Goal: Find contact information: Find contact information

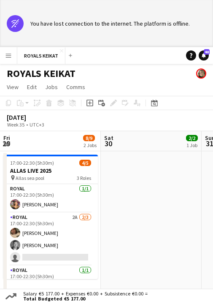
scroll to position [0, 237]
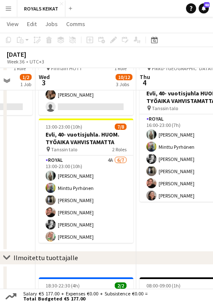
scroll to position [73, 0]
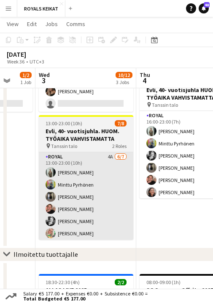
click at [60, 170] on app-card-role "Royal 4A 6/7 13:00-23:00 (10h) Emil Peltonen Minttu Pyrhönen Sakari Jylhä Felix…" at bounding box center [86, 203] width 94 height 102
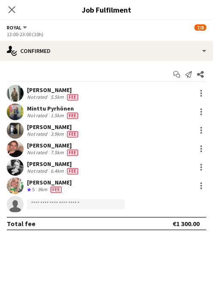
click at [41, 91] on div "[PERSON_NAME]" at bounding box center [53, 90] width 53 height 8
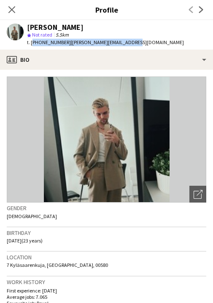
drag, startPoint x: 128, startPoint y: 43, endPoint x: 30, endPoint y: 44, distance: 97.7
click at [30, 44] on div "Emil Peltonen star Not rated 5.5km t. +358404839090 | emil.nestor2001@gmail.com" at bounding box center [95, 34] width 190 height 29
copy div "+358404839090 | emil.nestor2001@gmail.com"
click at [202, 9] on icon at bounding box center [201, 9] width 4 height 7
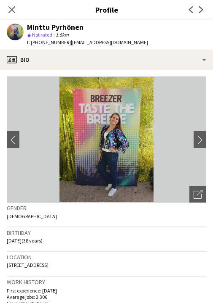
click at [133, 43] on div "Minttu Pyrhönen star Not rated 1.5km t. +358407017841 | minttu.pyrhonen@edhec.c…" at bounding box center [77, 34] width 154 height 29
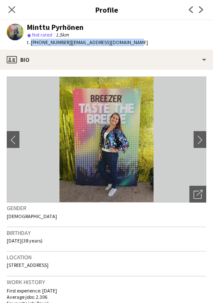
drag, startPoint x: 130, startPoint y: 43, endPoint x: 30, endPoint y: 45, distance: 99.4
click at [30, 45] on div "t. +358407017841 | minttu.pyrhonen@edhec.com" at bounding box center [87, 43] width 121 height 8
copy div "+358407017841 | minttu.pyrhonen@edhec.com"
click at [202, 9] on icon at bounding box center [201, 9] width 4 height 7
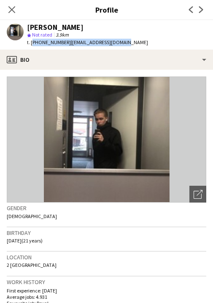
drag, startPoint x: 117, startPoint y: 41, endPoint x: 31, endPoint y: 43, distance: 86.3
click at [31, 43] on div "Sakari Jylhä star Not rated 3.9km t. +358458885308 | sakke.jylha@gmail.com" at bounding box center [77, 34] width 154 height 29
copy div "+358458885308 | sakke.jylha@gmail.com"
click at [201, 8] on icon at bounding box center [201, 9] width 4 height 7
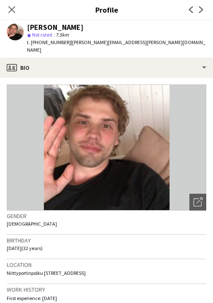
click at [119, 43] on div "Felix Hellner star Not rated 7.5km t. +358407421166 | felix.hellner@gmail.com" at bounding box center [106, 38] width 213 height 37
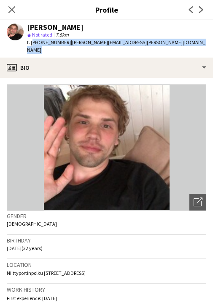
drag, startPoint x: 119, startPoint y: 43, endPoint x: 32, endPoint y: 41, distance: 87.6
click at [32, 41] on div "Felix Hellner star Not rated 7.5km t. +358407421166 | felix.hellner@gmail.com" at bounding box center [106, 38] width 213 height 37
copy app-crew-profile "+358407421166 | felix.hellner@gmail.com profile"
click at [202, 8] on icon "Next" at bounding box center [200, 9] width 7 height 7
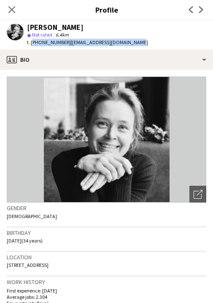
drag, startPoint x: 129, startPoint y: 42, endPoint x: 31, endPoint y: 43, distance: 97.7
click at [31, 43] on div "Reetta Kinnarinen star Not rated 6.4km t. +358407729116 | reettakinnarinen@gmai…" at bounding box center [77, 34] width 154 height 29
copy div "+358407729116 | reettakinnarinen@gmail.com"
click at [201, 9] on icon "Next" at bounding box center [200, 9] width 7 height 7
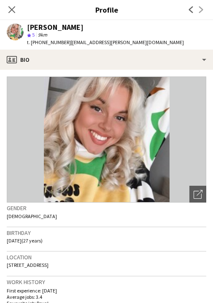
click at [122, 41] on div "Elena Helli Ticklén star 5 9km t. +358505557896 | ticklen.elena@gmail.com" at bounding box center [95, 34] width 190 height 29
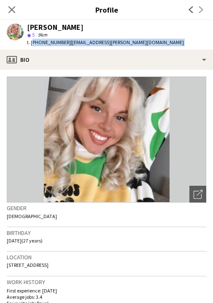
drag, startPoint x: 121, startPoint y: 41, endPoint x: 31, endPoint y: 44, distance: 90.1
click at [31, 44] on div "Elena Helli Ticklén star 5 9km t. +358505557896 | ticklen.elena@gmail.com" at bounding box center [95, 34] width 190 height 29
copy app-crew-profile "+358505557896 | ticklen.elena@gmail.com profile"
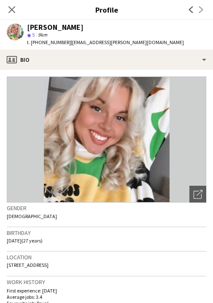
click at [202, 7] on div "Previous Next" at bounding box center [196, 9] width 34 height 19
click at [200, 9] on div "Previous Next" at bounding box center [196, 9] width 34 height 19
click at [11, 7] on icon "Close pop-in" at bounding box center [12, 9] width 8 height 8
click at [11, 7] on icon "Close pop-in" at bounding box center [11, 9] width 7 height 7
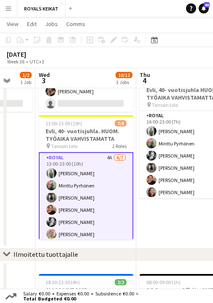
scroll to position [45, 0]
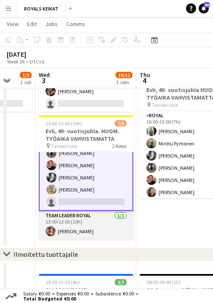
click at [66, 233] on app-card-role "Team Leader Royal 1/1 13:00-23:00 (10h) Tiia Karvonen" at bounding box center [86, 225] width 94 height 29
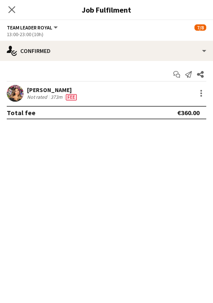
scroll to position [44, 0]
click at [47, 90] on div "[PERSON_NAME]" at bounding box center [52, 90] width 51 height 8
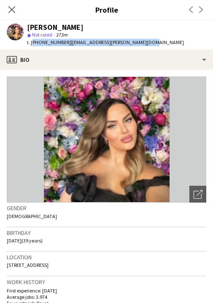
drag, startPoint x: 141, startPoint y: 43, endPoint x: 31, endPoint y: 41, distance: 110.7
click at [31, 41] on div "Tiia Karvonen star Not rated 373m t. +358440166889 | tiiamarianna.karvonen@gmai…" at bounding box center [95, 34] width 190 height 29
copy div "+358440166889 | tiiamarianna.karvonen@gmail.com"
click at [11, 8] on icon at bounding box center [12, 9] width 8 height 8
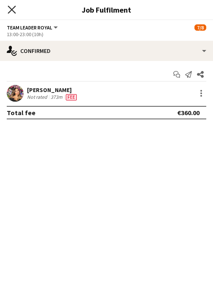
click at [11, 8] on icon "Close pop-in" at bounding box center [12, 9] width 8 height 8
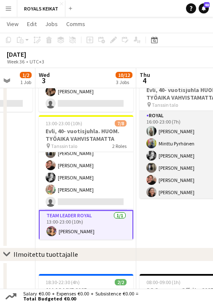
click at [184, 134] on app-card-role "Royal 7/7 16:00-23:00 (7h) Emil Peltonen Minttu Pyrhönen Reetta Kinnarinen Saka…" at bounding box center [186, 162] width 94 height 102
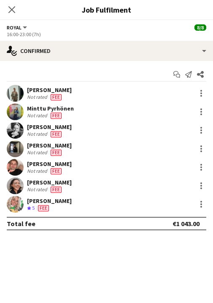
scroll to position [43, 0]
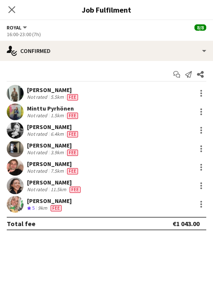
click at [46, 185] on div "[PERSON_NAME]" at bounding box center [54, 183] width 55 height 8
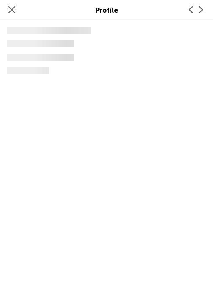
click at [46, 185] on app-crew-profile "Close pop-in Profile Previous Next" at bounding box center [106, 151] width 213 height 303
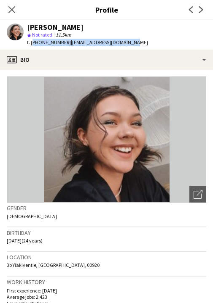
drag, startPoint x: 125, startPoint y: 43, endPoint x: 31, endPoint y: 45, distance: 94.7
click at [31, 45] on div "Emmi Laitinen star Not rated 11.5km t. +358445800237 | emmi.laitinen4@gmail.com" at bounding box center [77, 34] width 154 height 29
copy div "+358445800237 | emmi.laitinen4@gmail.com"
click at [11, 8] on icon "Close pop-in" at bounding box center [12, 9] width 8 height 8
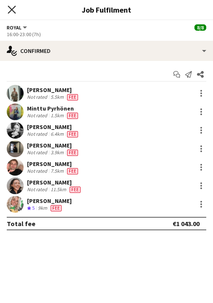
click at [9, 7] on icon at bounding box center [12, 9] width 8 height 8
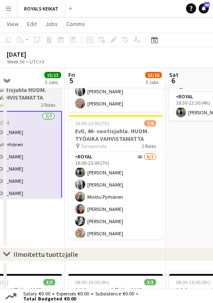
scroll to position [0, 265]
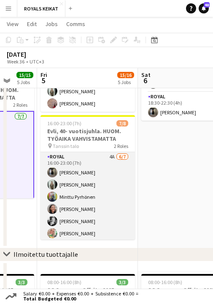
click at [85, 167] on app-card-role "Royal 4A 6/7 16:00-23:00 (7h) Sakari Jylhä Emil Peltonen Minttu Pyrhönen Emmi L…" at bounding box center [87, 203] width 94 height 102
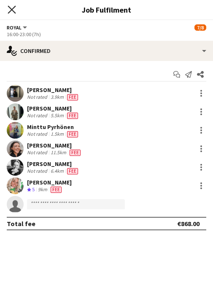
click at [11, 7] on icon "Close pop-in" at bounding box center [12, 9] width 8 height 8
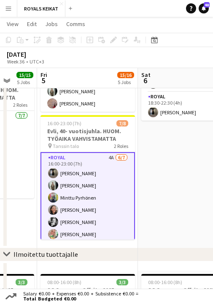
click at [168, 160] on app-date-cell "18:30-22:30 (4h) 2/2 ALLAS LIVE 2025 pin Allas sea pool 2 Roles Royal 1/1 18:30…" at bounding box center [188, 144] width 101 height 227
